Goal: Check status: Check status

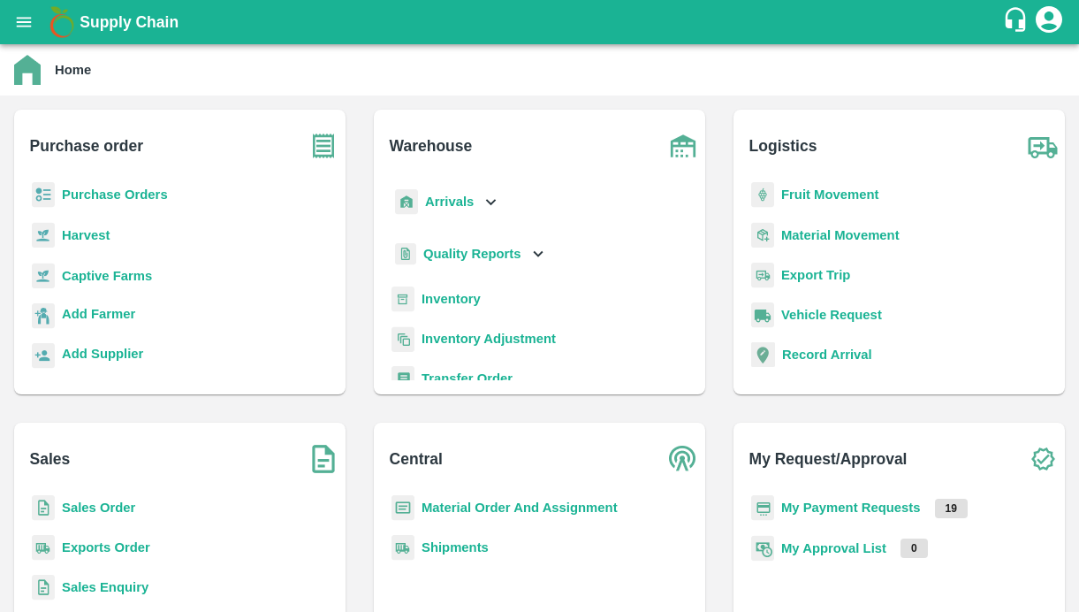
click at [24, 5] on button "open drawer" at bounding box center [24, 22] width 41 height 41
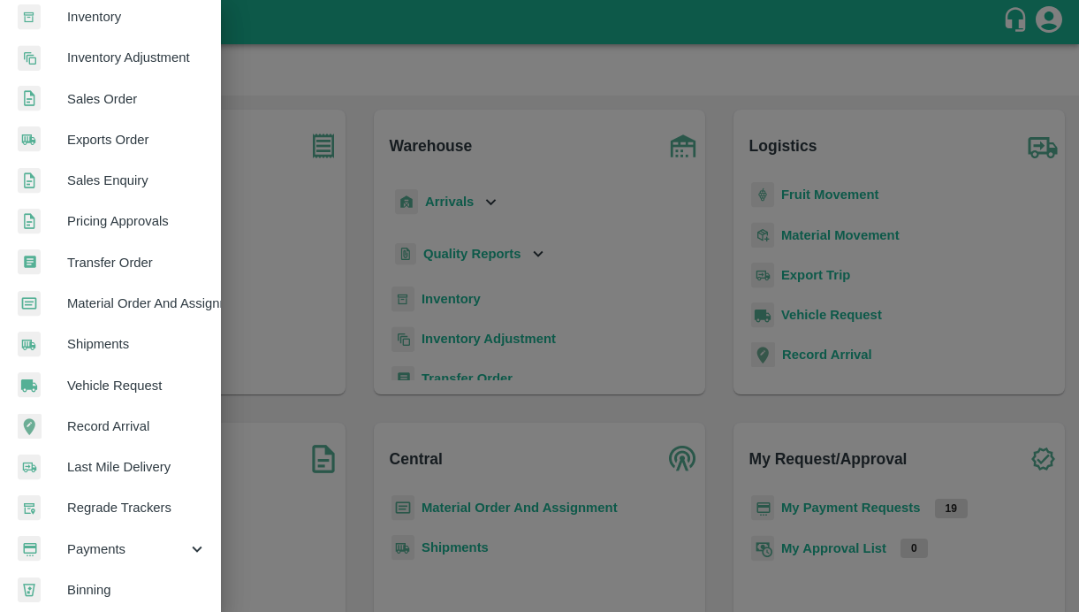
scroll to position [395, 0]
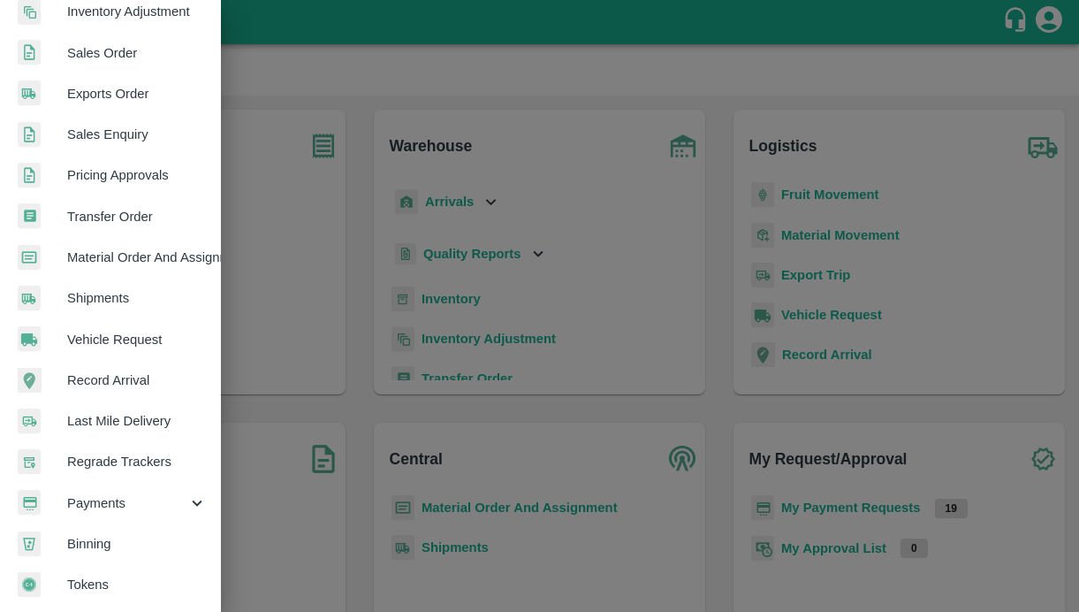
click at [101, 493] on span "Payments" at bounding box center [127, 502] width 120 height 19
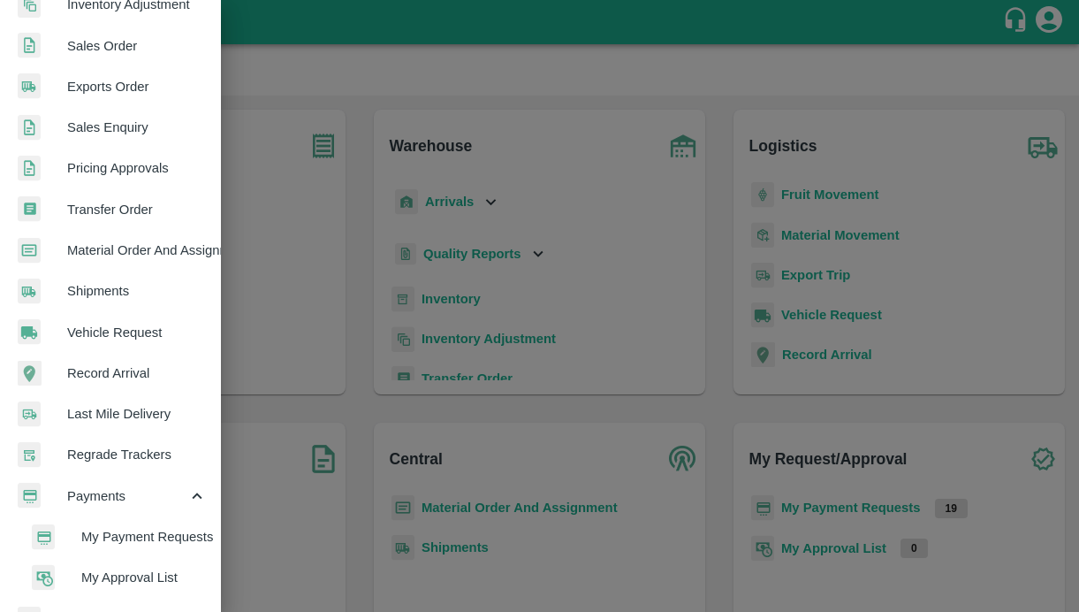
click at [87, 532] on span "My Payment Requests" at bounding box center [143, 536] width 125 height 19
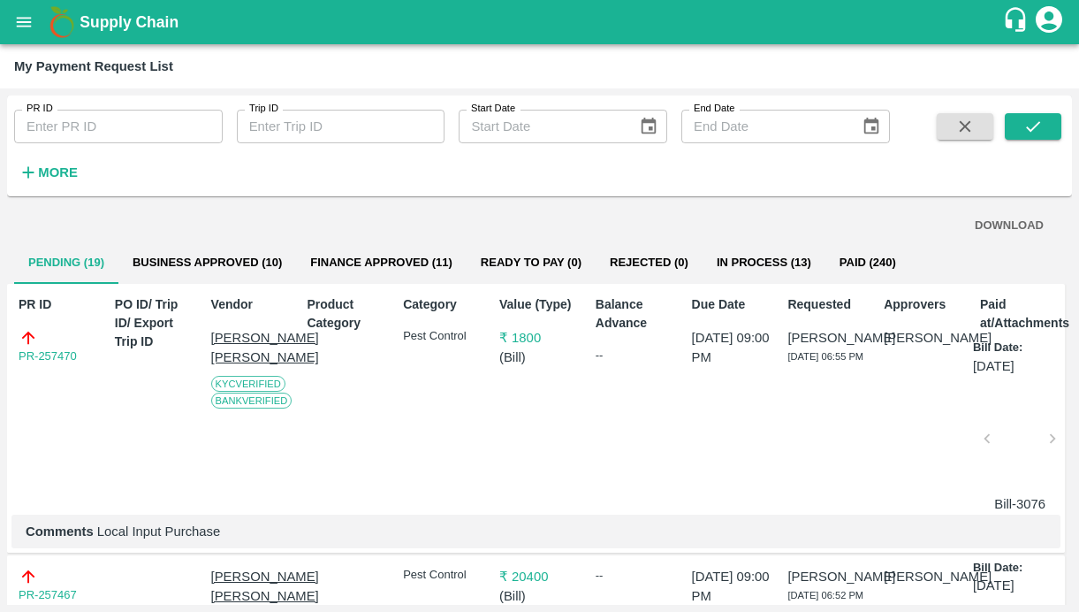
click at [202, 266] on button "Business Approved (10)" at bounding box center [207, 262] width 178 height 42
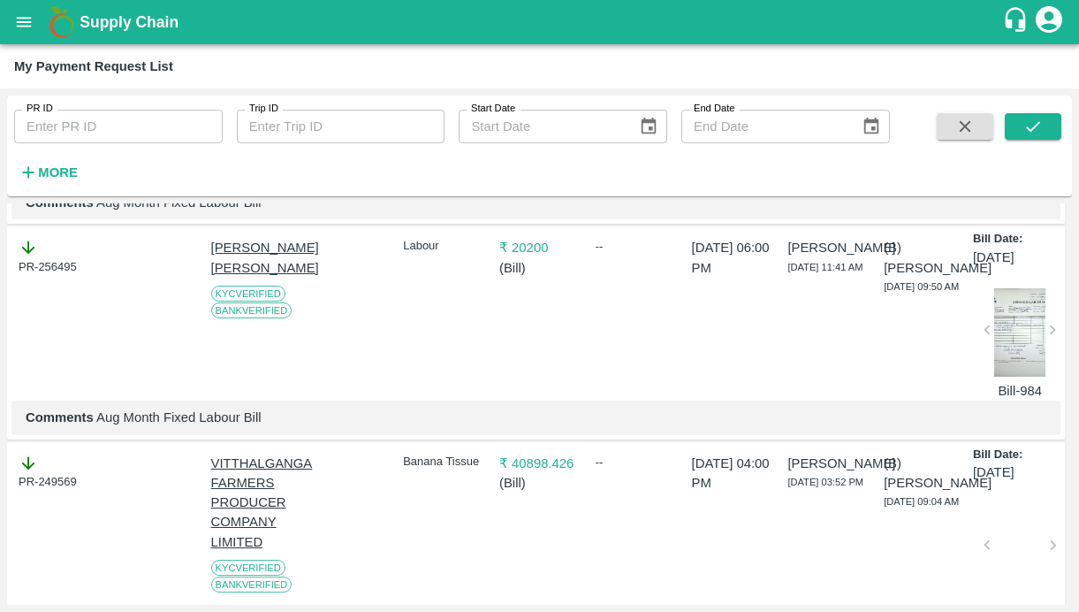
scroll to position [1825, 0]
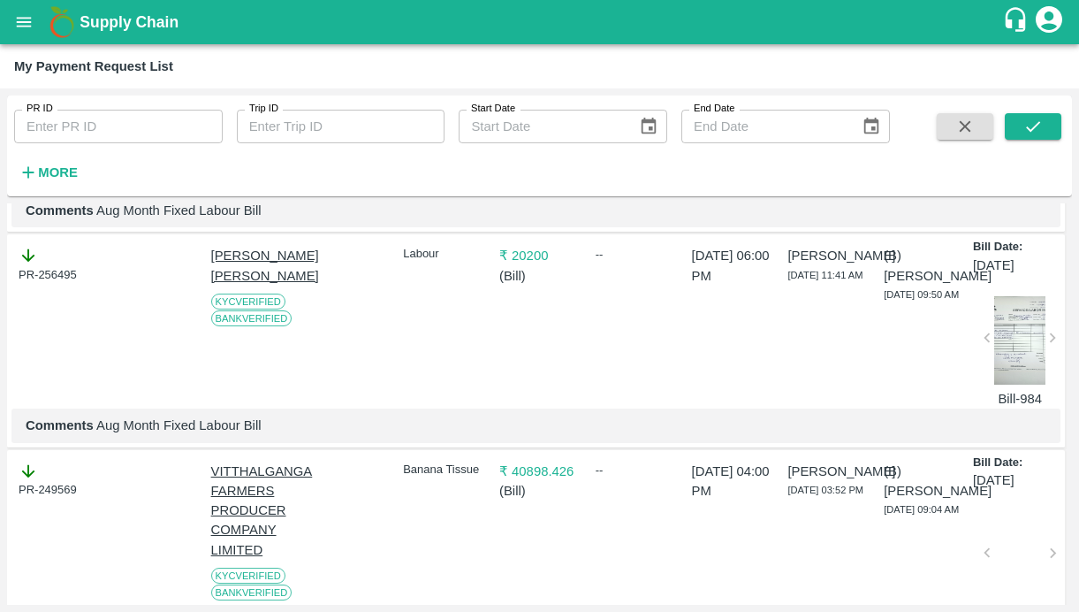
click at [120, 117] on input "PR ID" at bounding box center [118, 127] width 209 height 34
click at [1028, 120] on icon "submit" at bounding box center [1032, 126] width 19 height 19
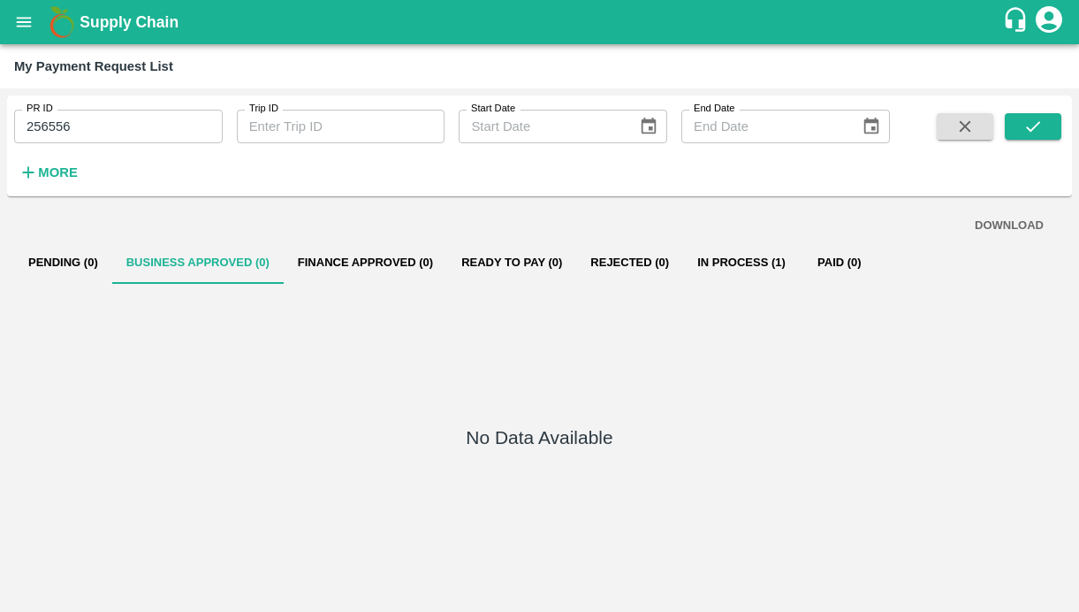
click at [758, 262] on button "In Process (1)" at bounding box center [741, 262] width 117 height 42
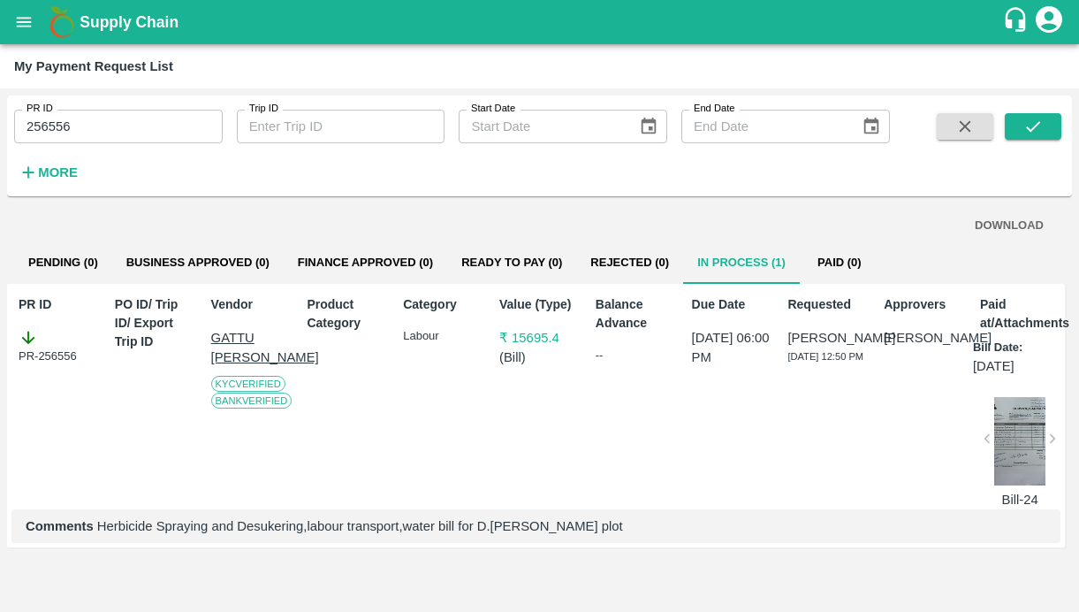
click at [1010, 480] on div at bounding box center [1019, 441] width 51 height 88
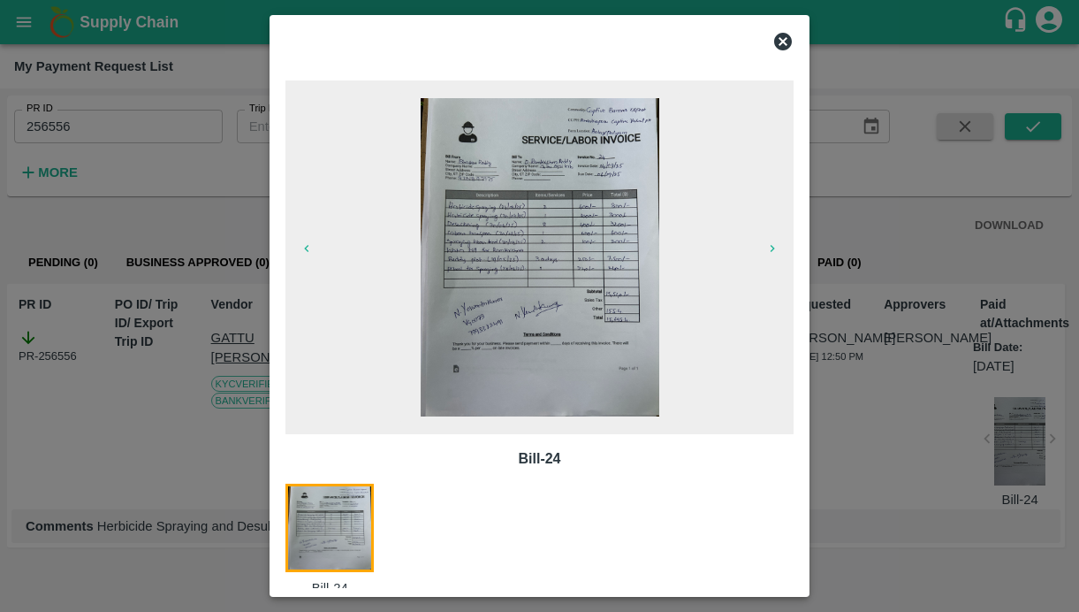
click at [789, 37] on icon at bounding box center [783, 42] width 18 height 18
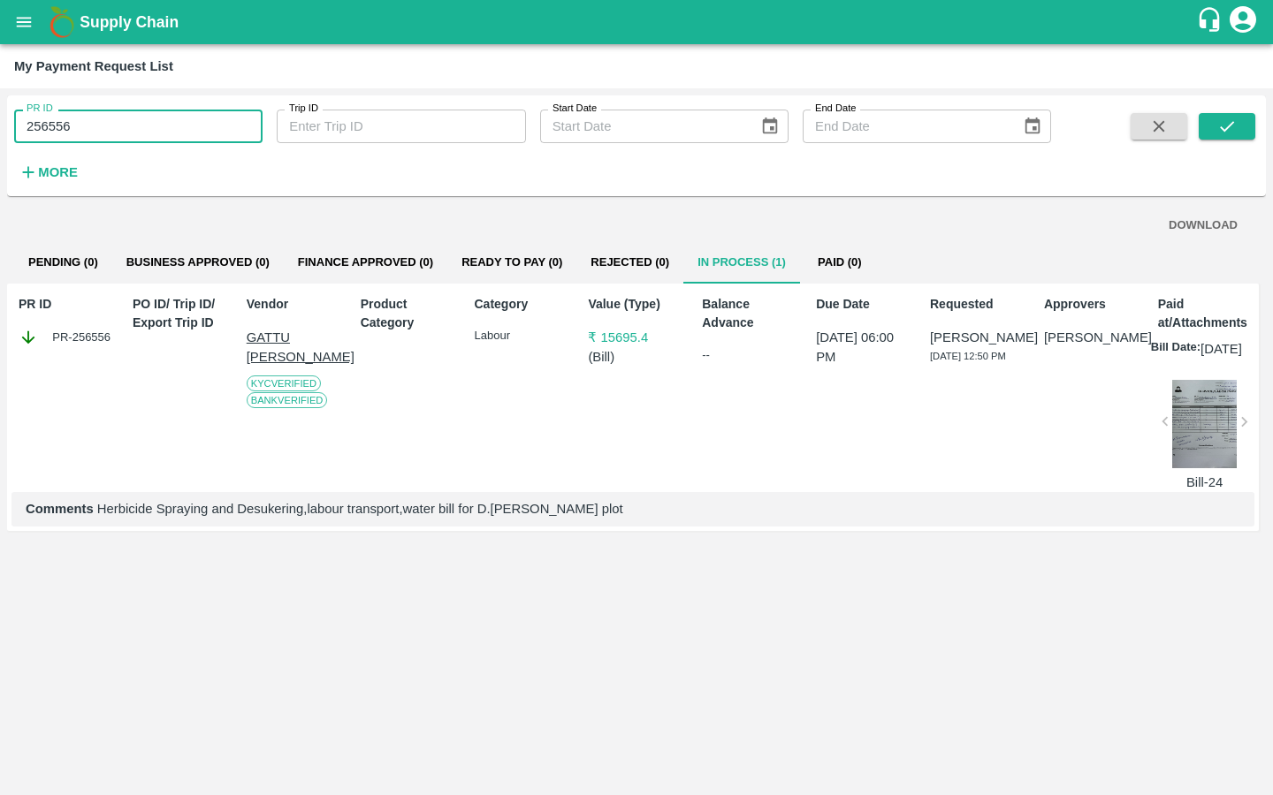
drag, startPoint x: 106, startPoint y: 118, endPoint x: 0, endPoint y: 123, distance: 106.2
click at [0, 123] on div "PR ID 256556 PR ID Trip ID Trip ID Start Date Start Date End Date End Date More…" at bounding box center [636, 441] width 1273 height 707
click at [22, 20] on icon "open drawer" at bounding box center [23, 21] width 19 height 19
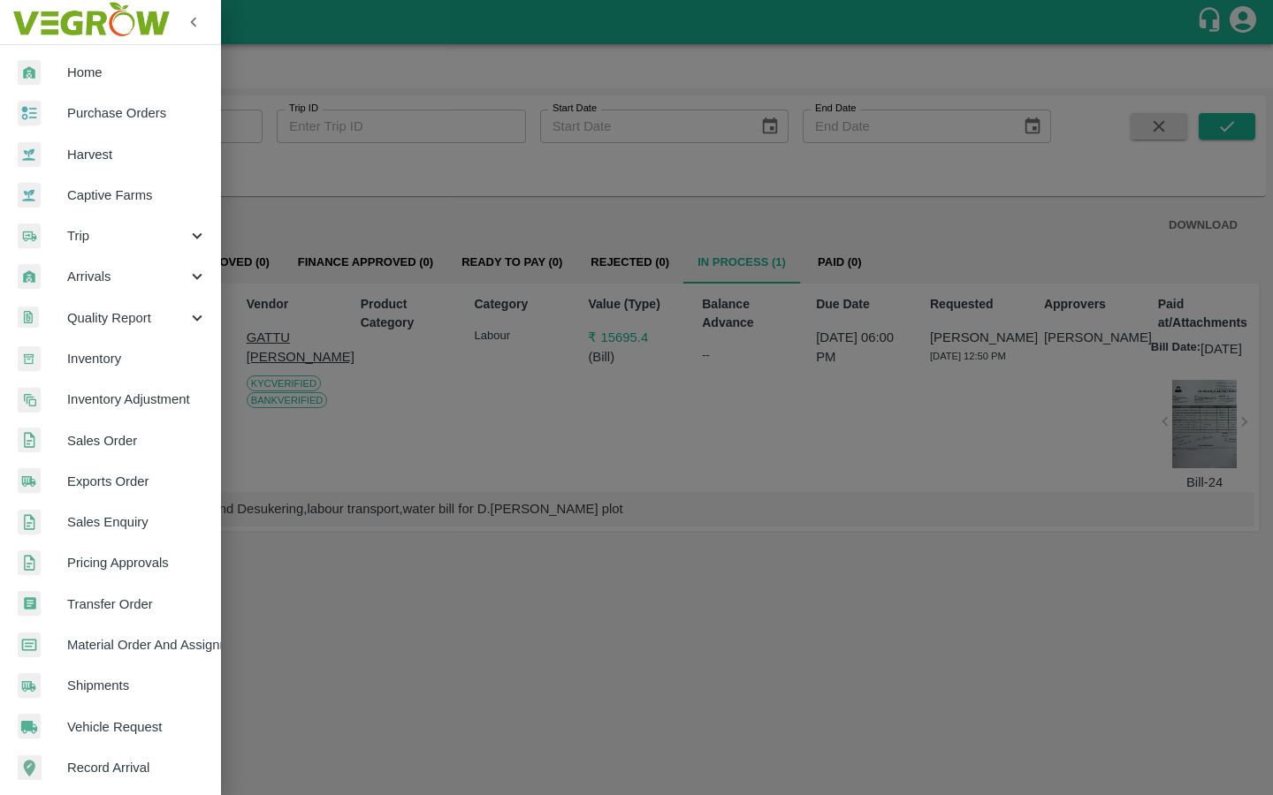
scroll to position [293, 0]
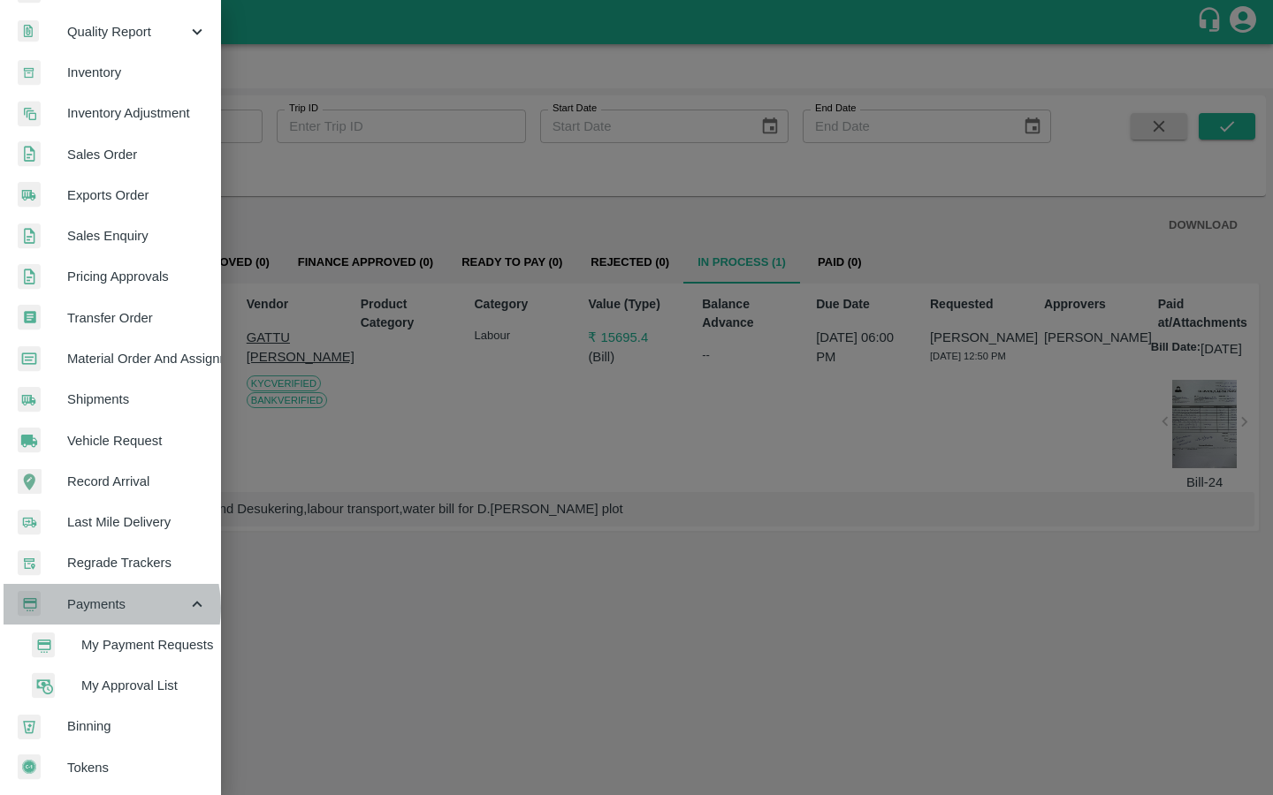
click at [97, 601] on span "Payments" at bounding box center [127, 604] width 120 height 19
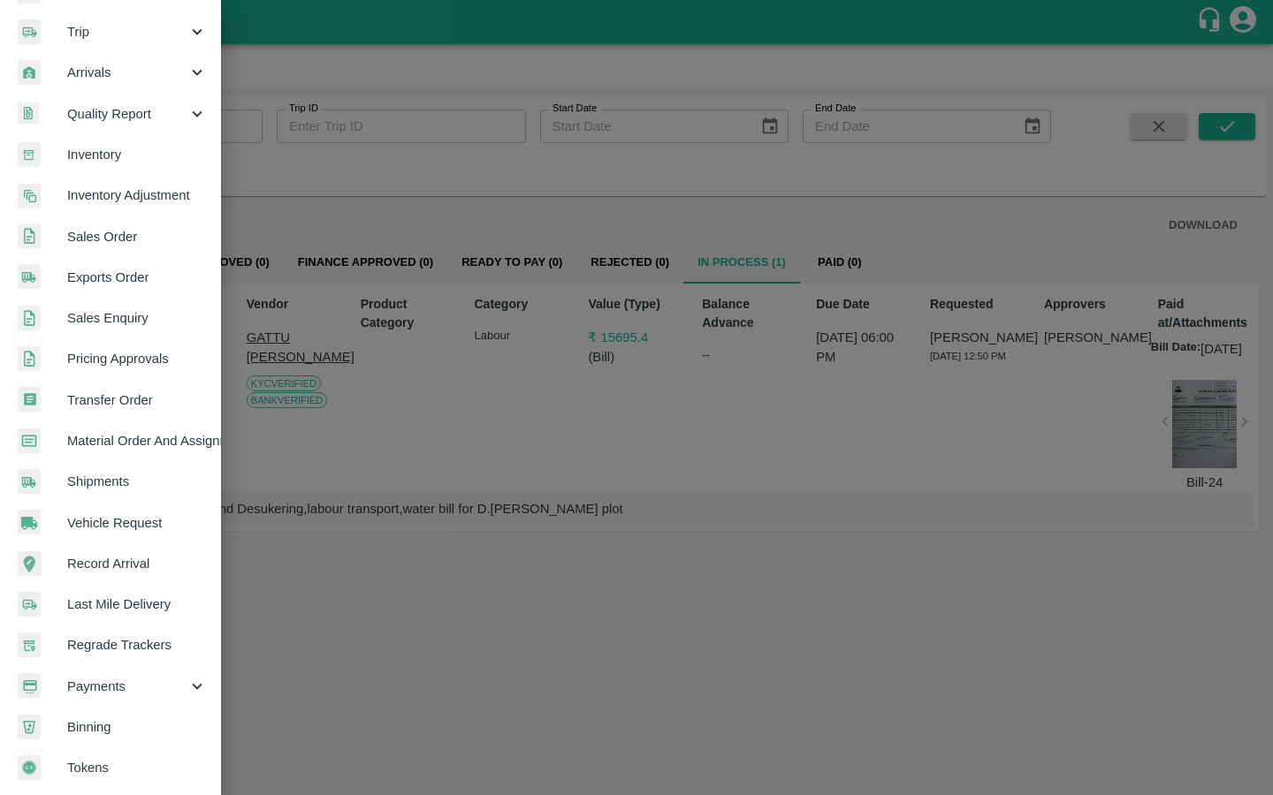
click at [80, 611] on span "Payments" at bounding box center [127, 686] width 120 height 19
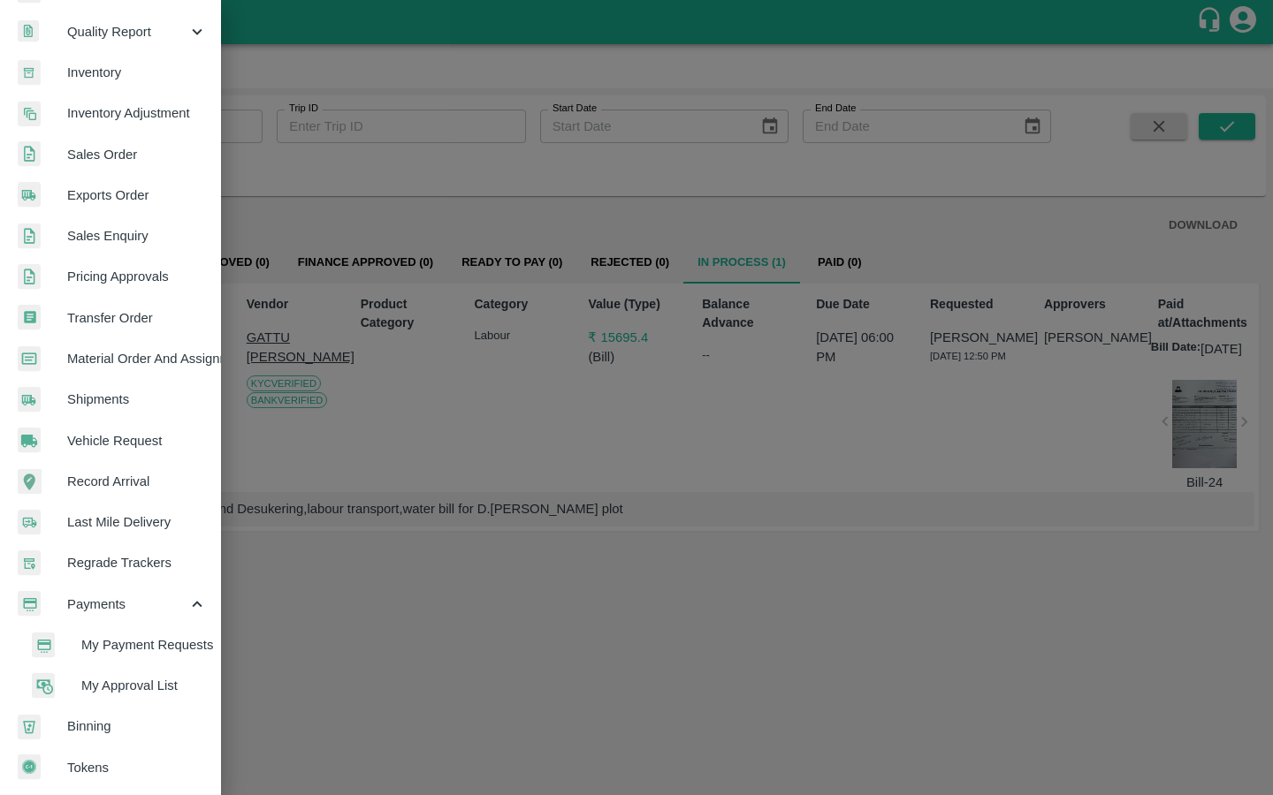
click at [82, 611] on span "My Payment Requests" at bounding box center [143, 644] width 125 height 19
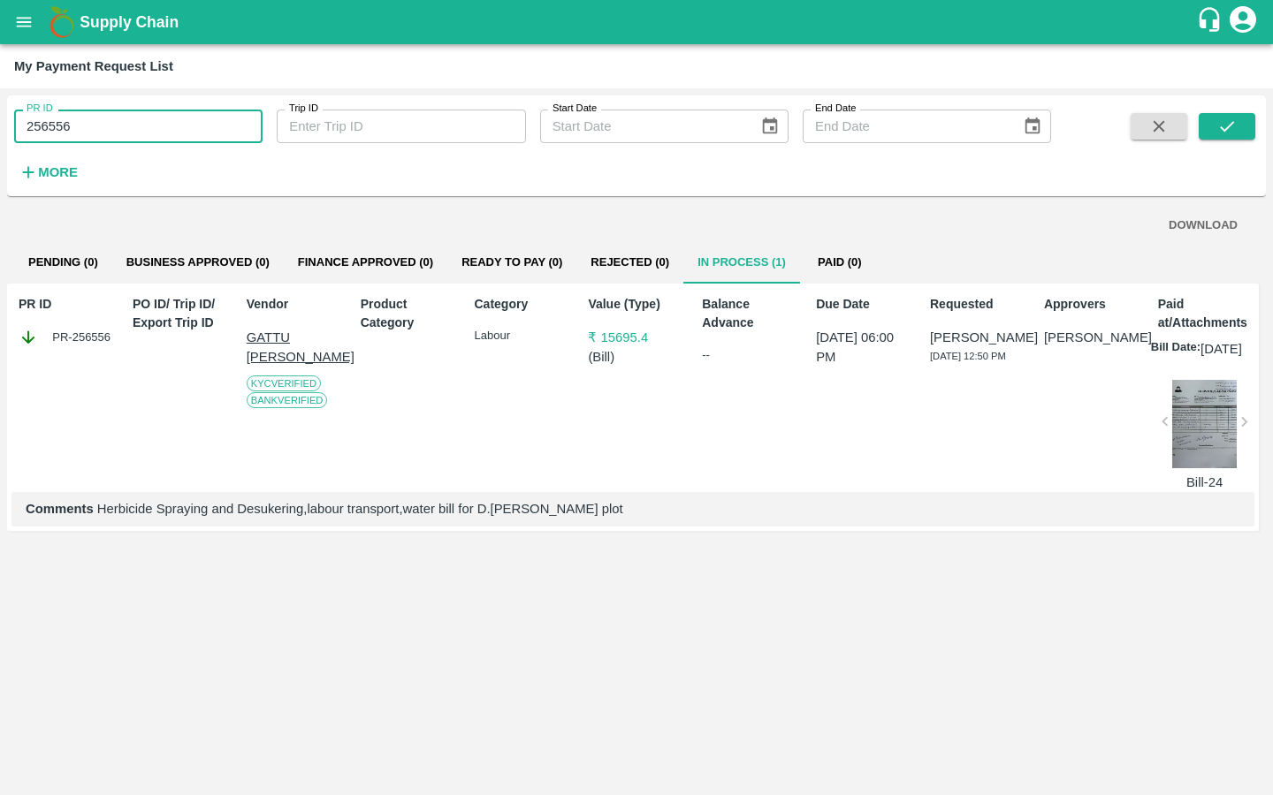
drag, startPoint x: 92, startPoint y: 126, endPoint x: 0, endPoint y: 126, distance: 91.9
click at [0, 126] on div "PR ID 256556 PR ID Trip ID Trip ID Start Date Start Date End Date End Date More…" at bounding box center [636, 441] width 1273 height 707
type input "256556"
click at [109, 189] on div "PR ID PR ID Trip ID Trip ID Start Date Start Date End Date End Date More" at bounding box center [636, 145] width 1258 height 101
click at [1078, 136] on button "submit" at bounding box center [1226, 126] width 57 height 27
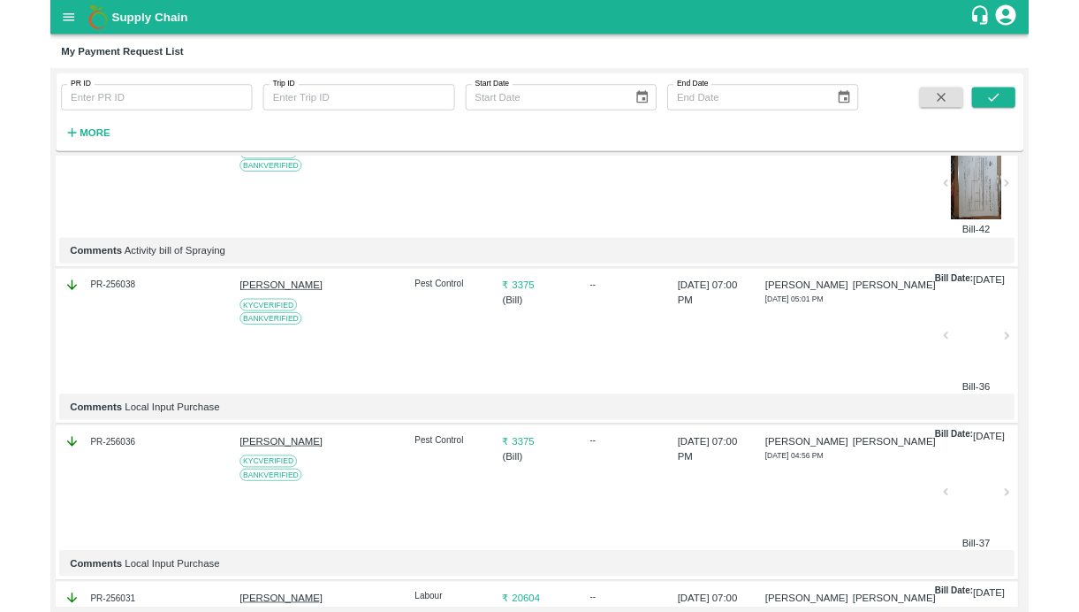
scroll to position [0, 0]
